Goal: Transaction & Acquisition: Purchase product/service

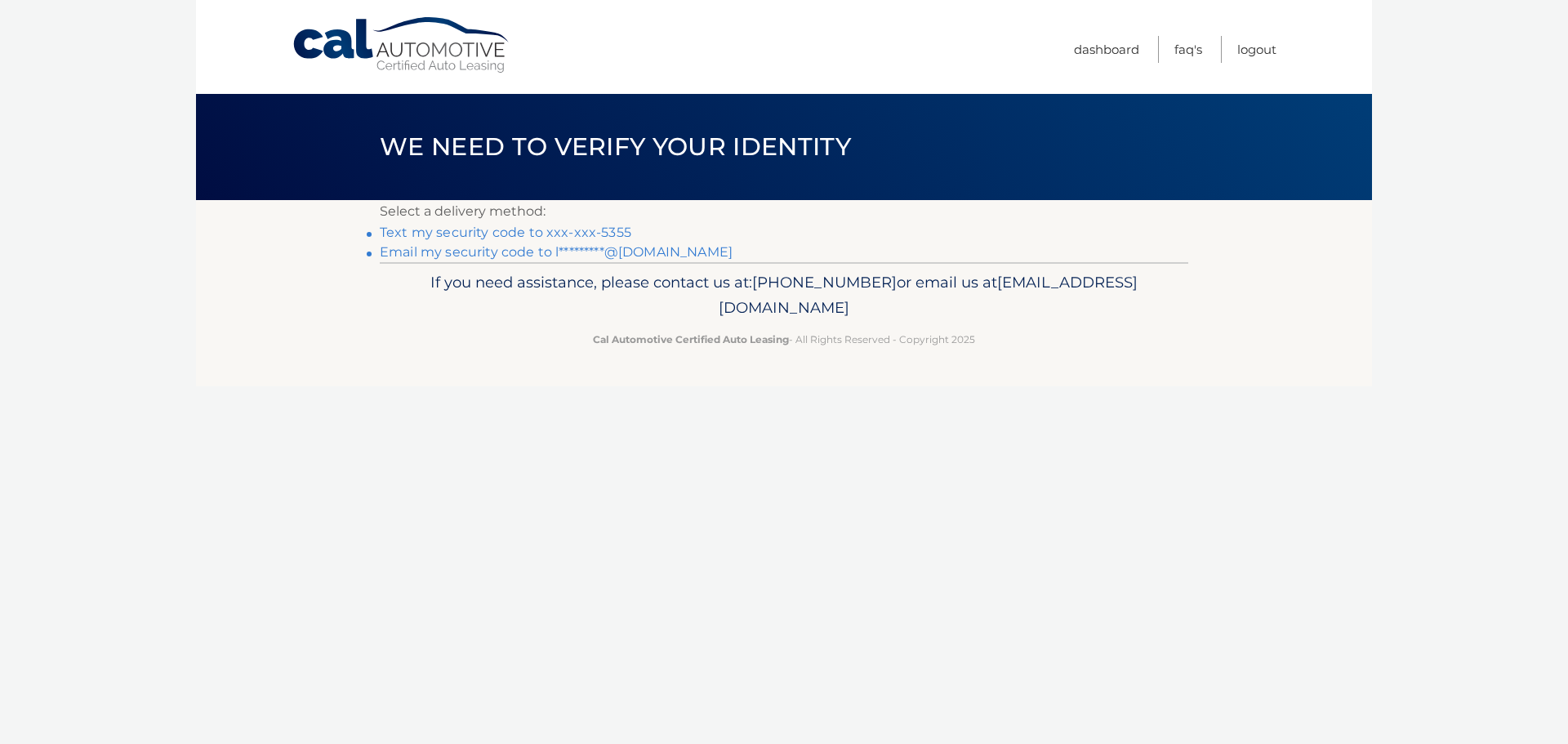
click at [583, 233] on link "Text my security code to xxx-xxx-5355" at bounding box center [505, 232] width 252 height 15
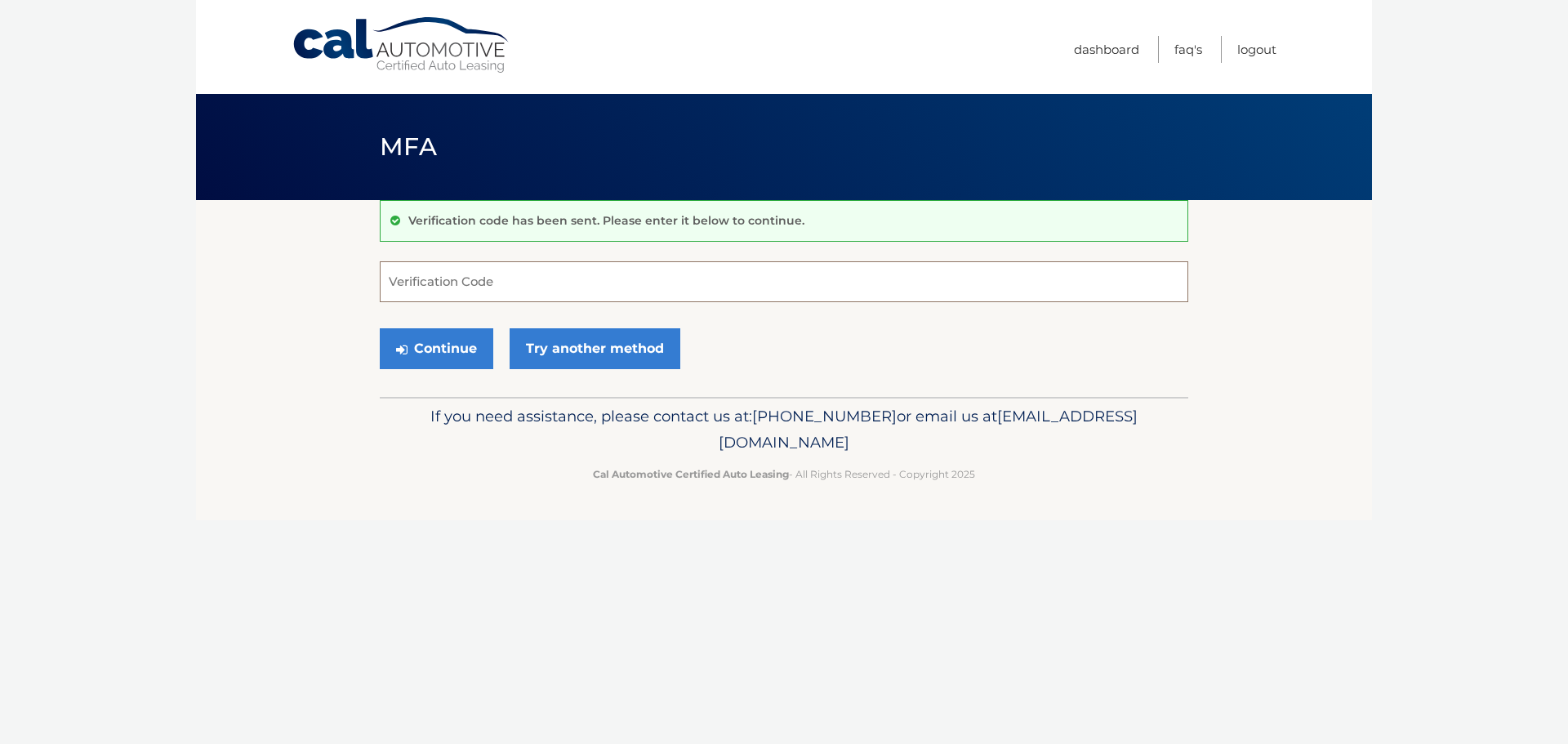
click at [544, 285] on input "Verification Code" at bounding box center [784, 282] width 809 height 41
type input "195003"
click at [432, 362] on button "Continue" at bounding box center [436, 348] width 114 height 41
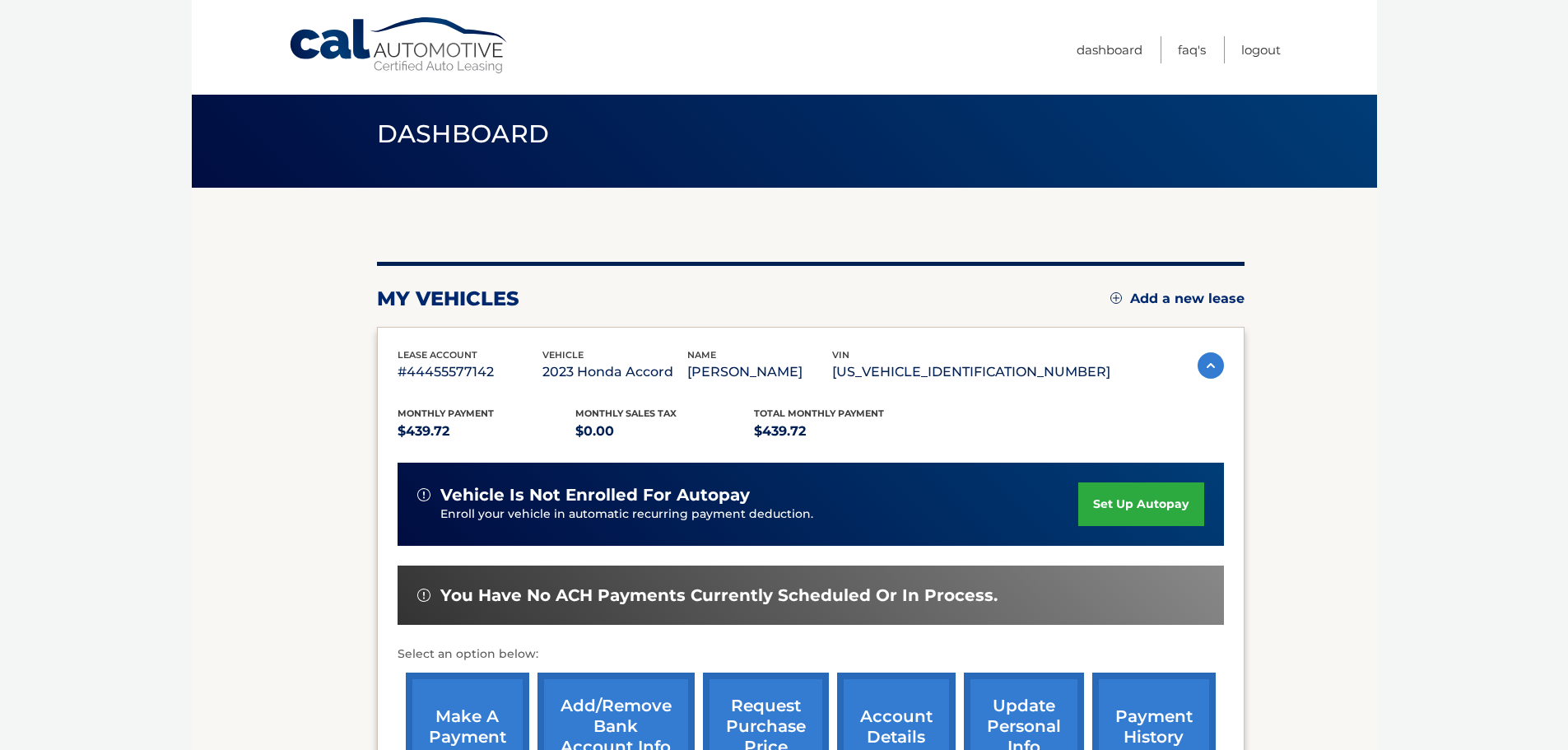
scroll to position [247, 0]
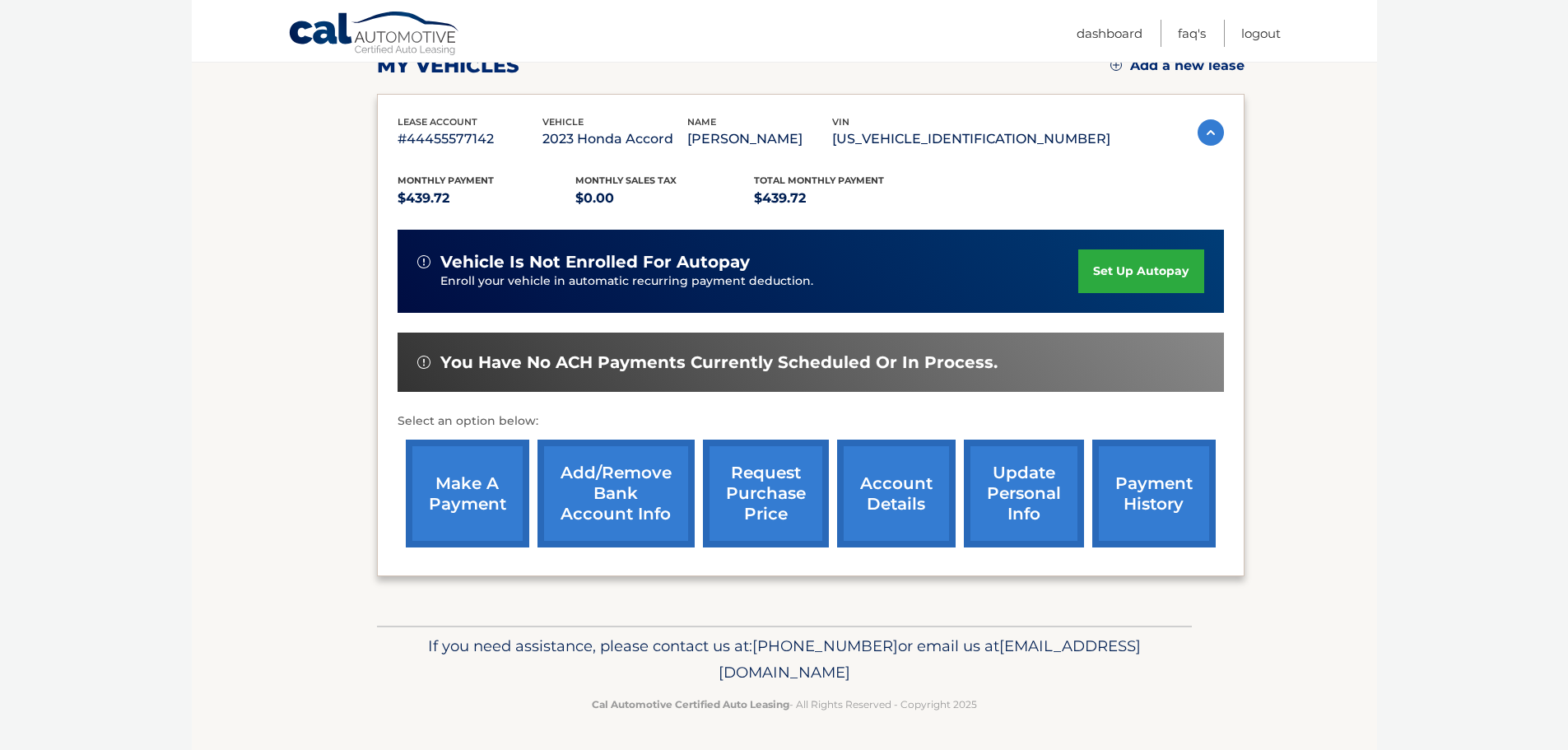
click at [465, 492] on link "make a payment" at bounding box center [467, 494] width 124 height 108
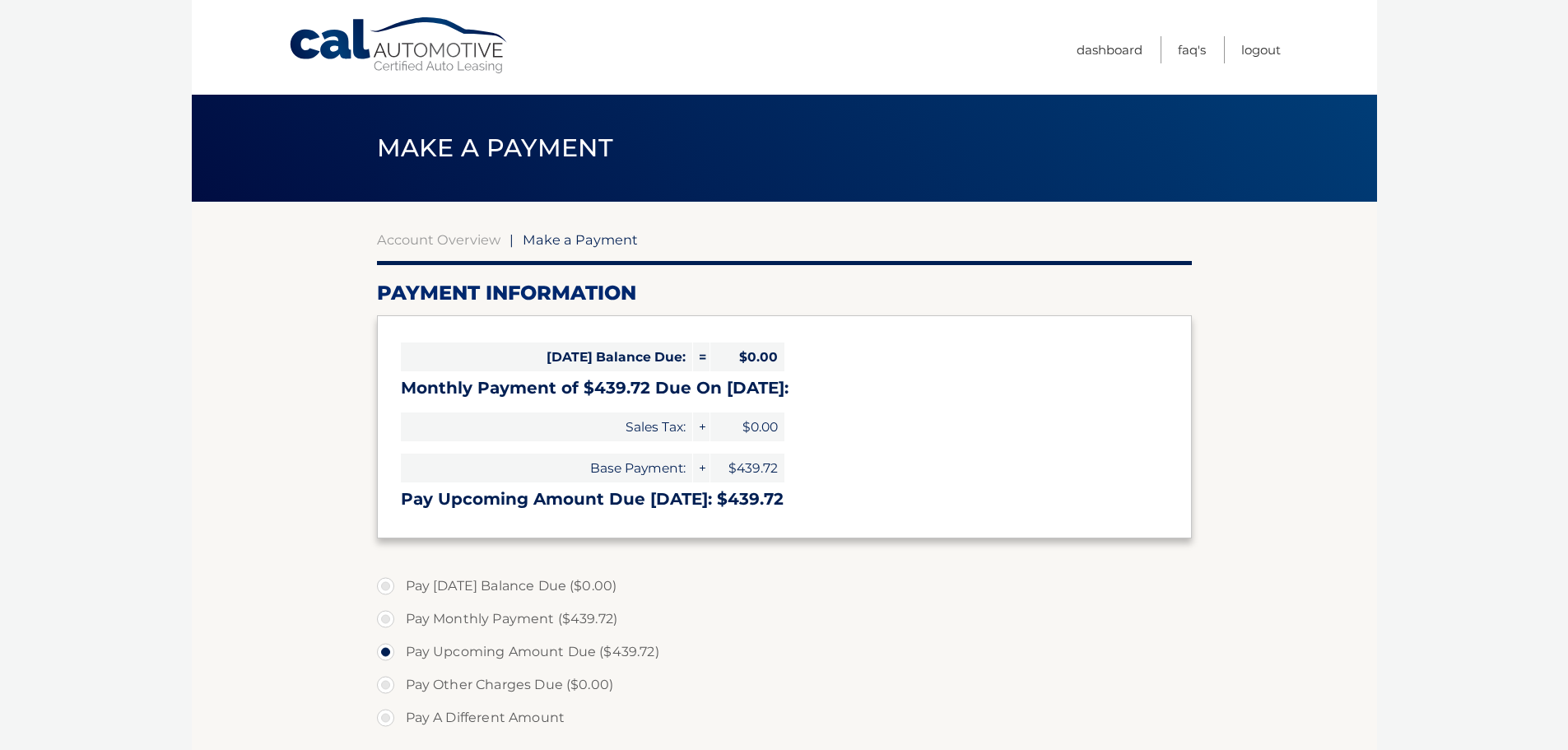
select select "Njk4ZTE0YTUtODVjZi00NTZlLWFlMGEtNTczZmRhZDc0MWNj"
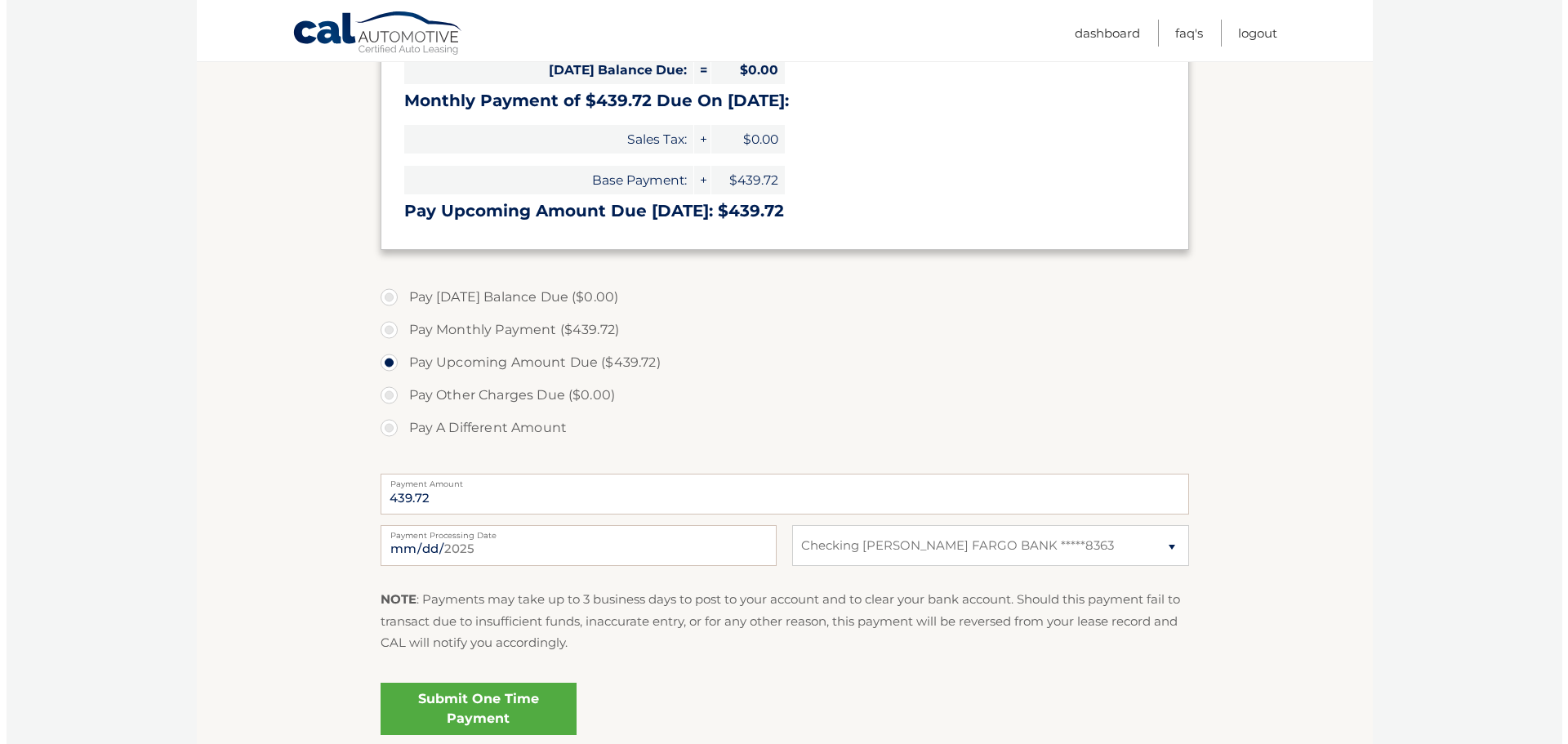
scroll to position [423, 0]
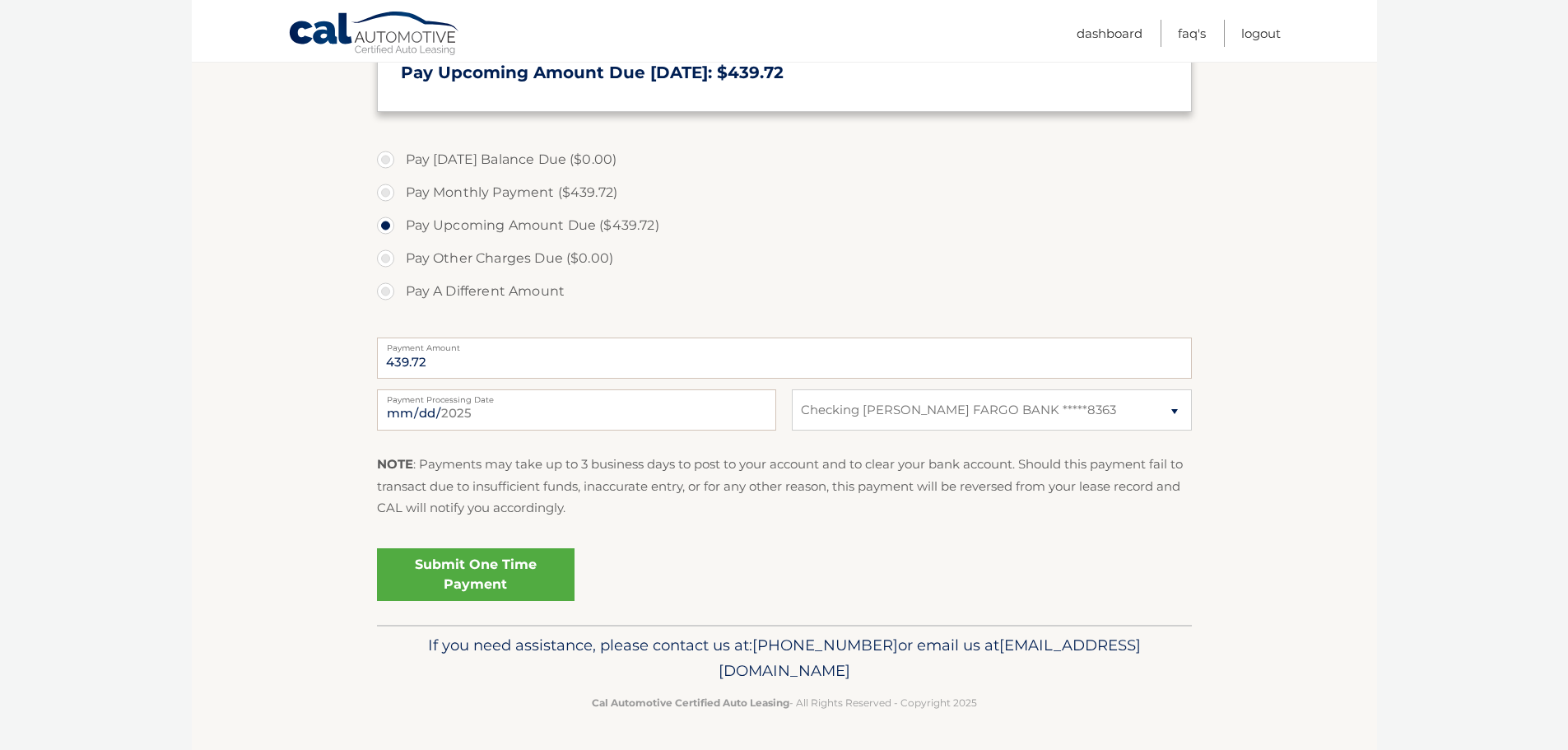
click at [524, 571] on link "Submit One Time Payment" at bounding box center [476, 575] width 198 height 53
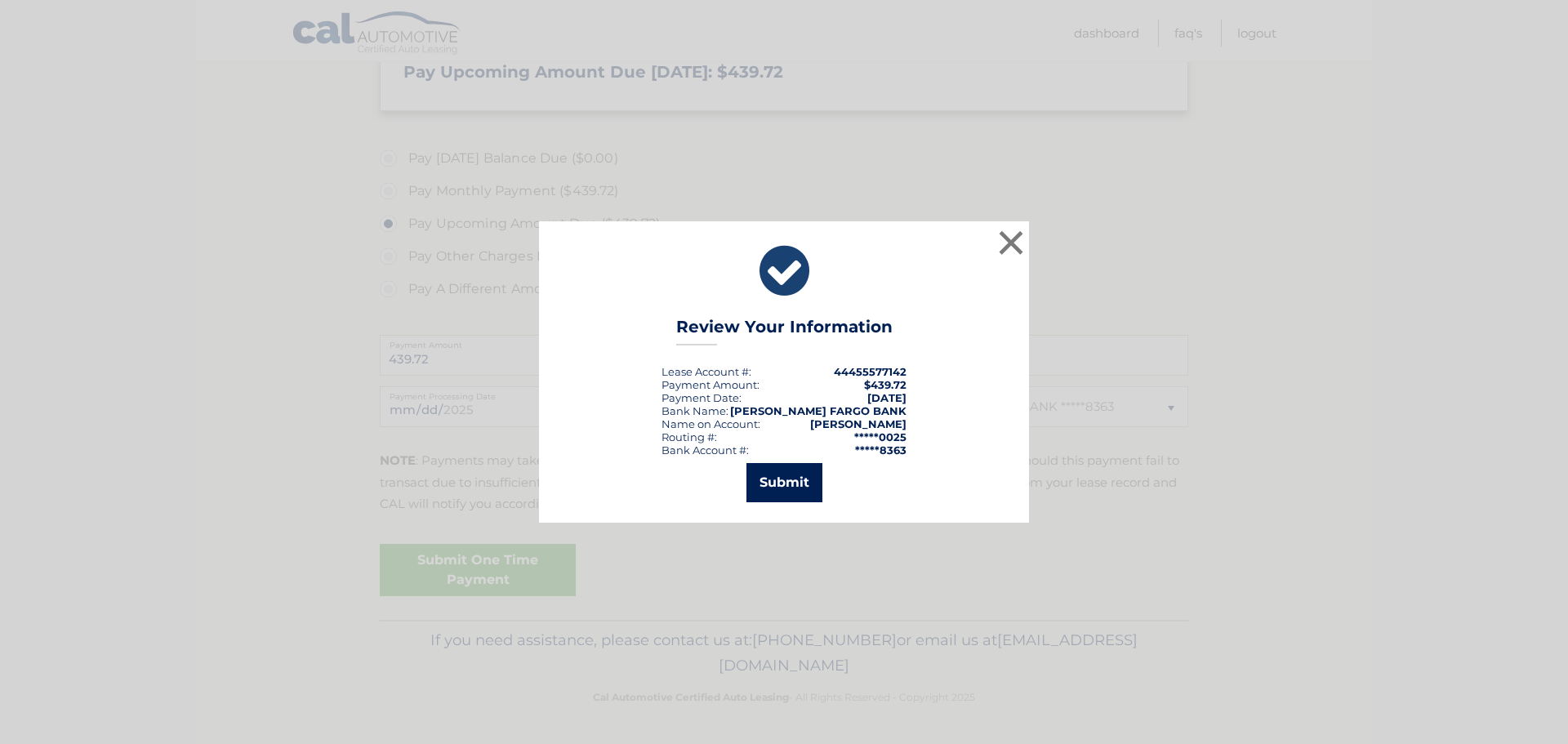
click at [795, 483] on button "Submit" at bounding box center [784, 482] width 76 height 39
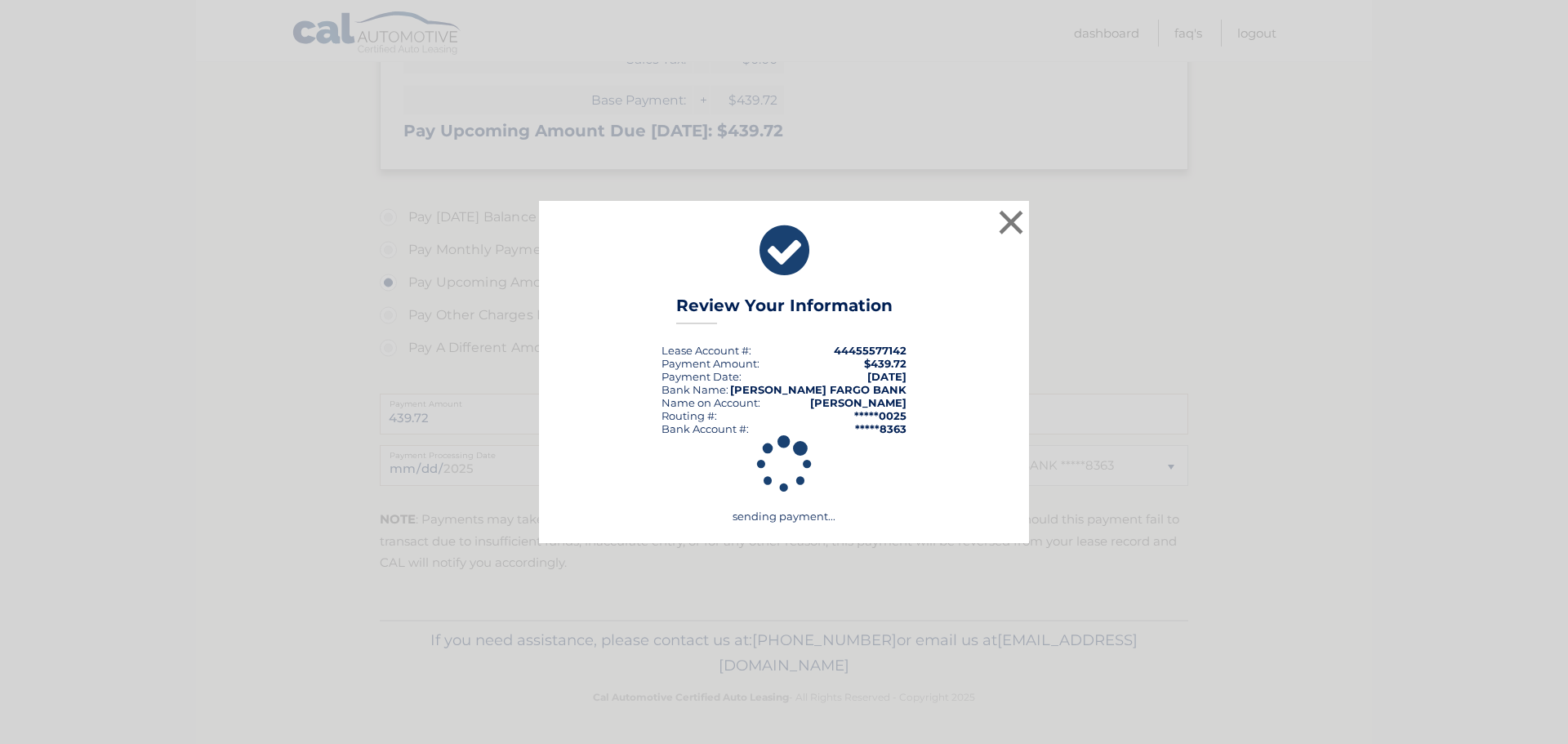
scroll to position [364, 0]
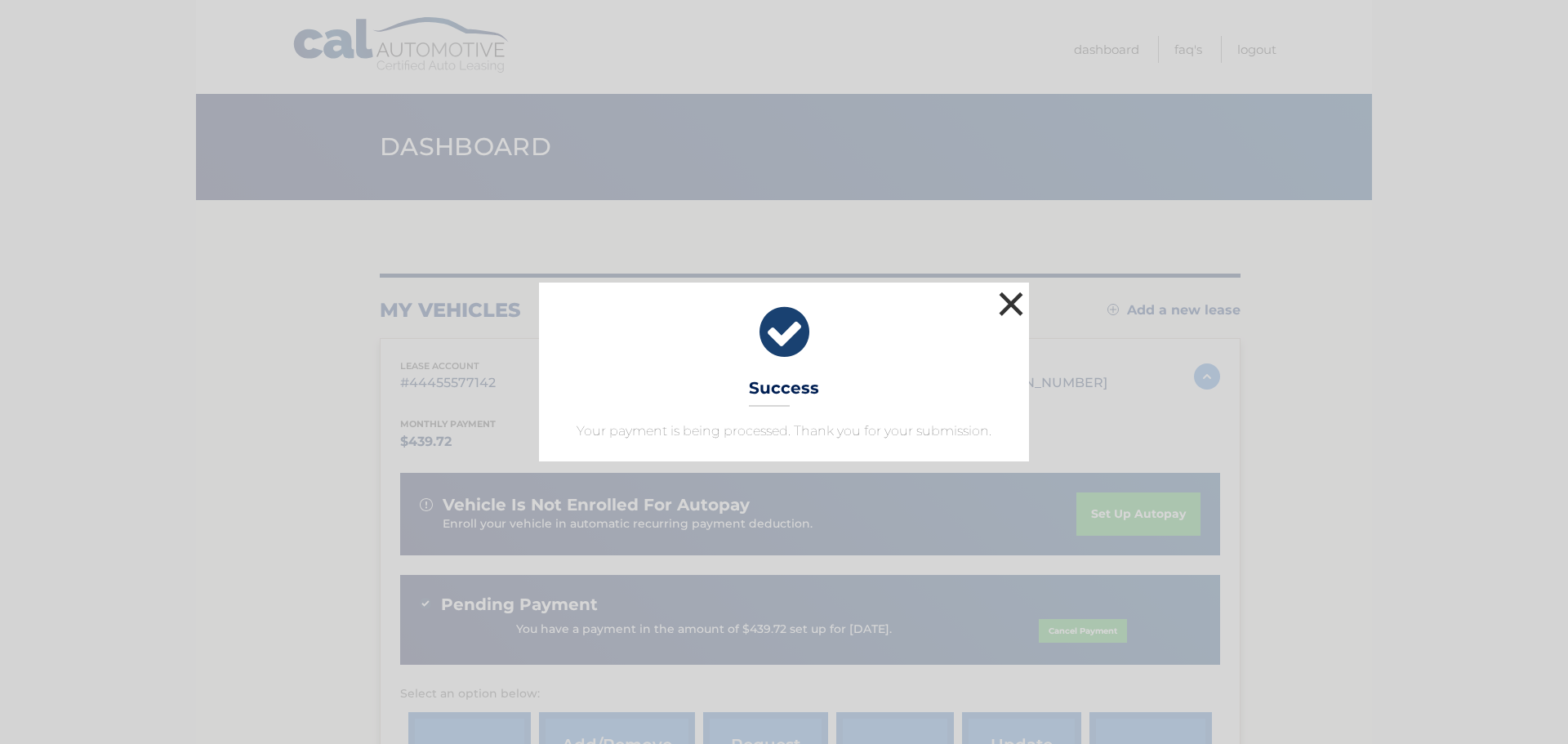
click at [1012, 308] on button "×" at bounding box center [1011, 303] width 33 height 33
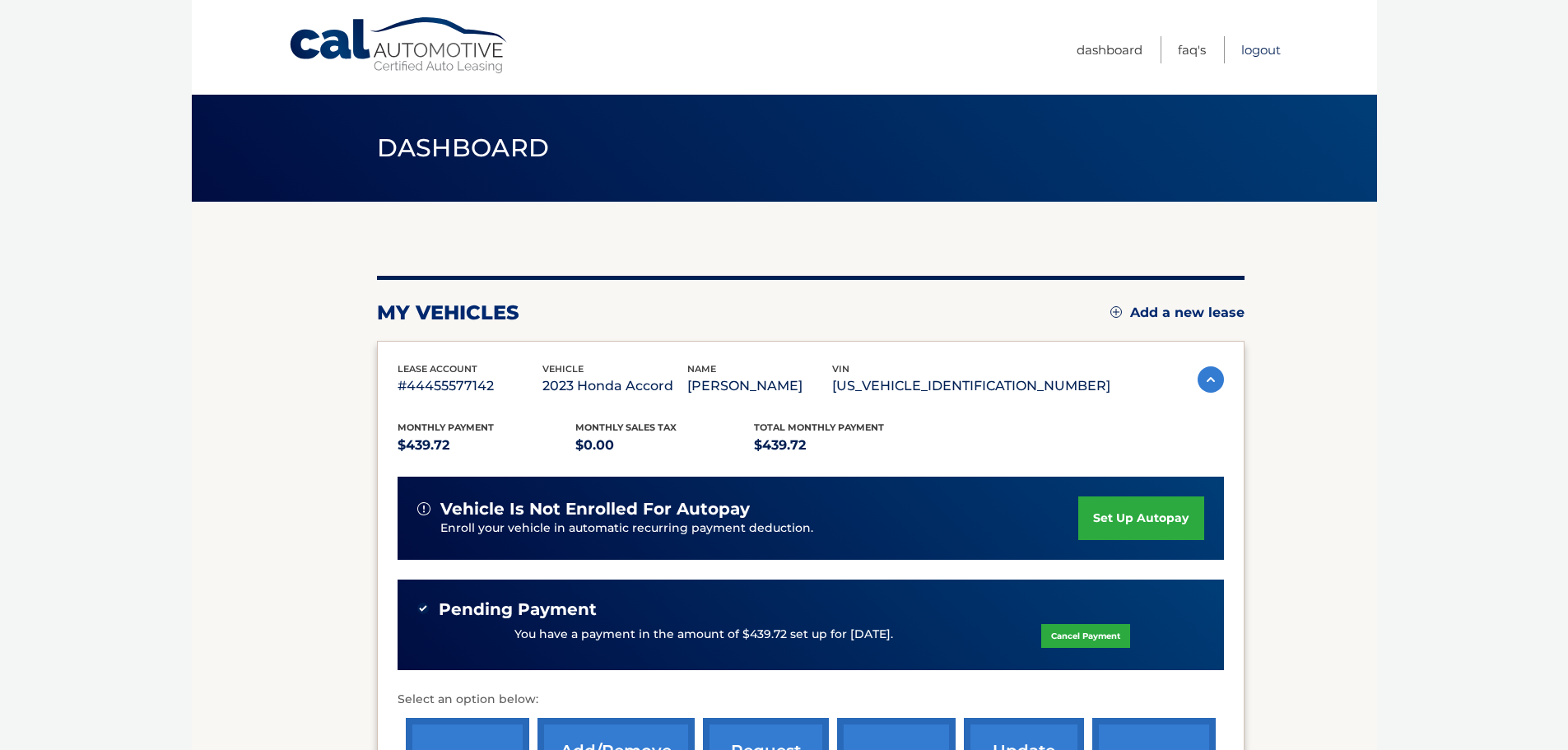
click at [1271, 50] on link "Logout" at bounding box center [1260, 50] width 39 height 27
